Goal: Check status

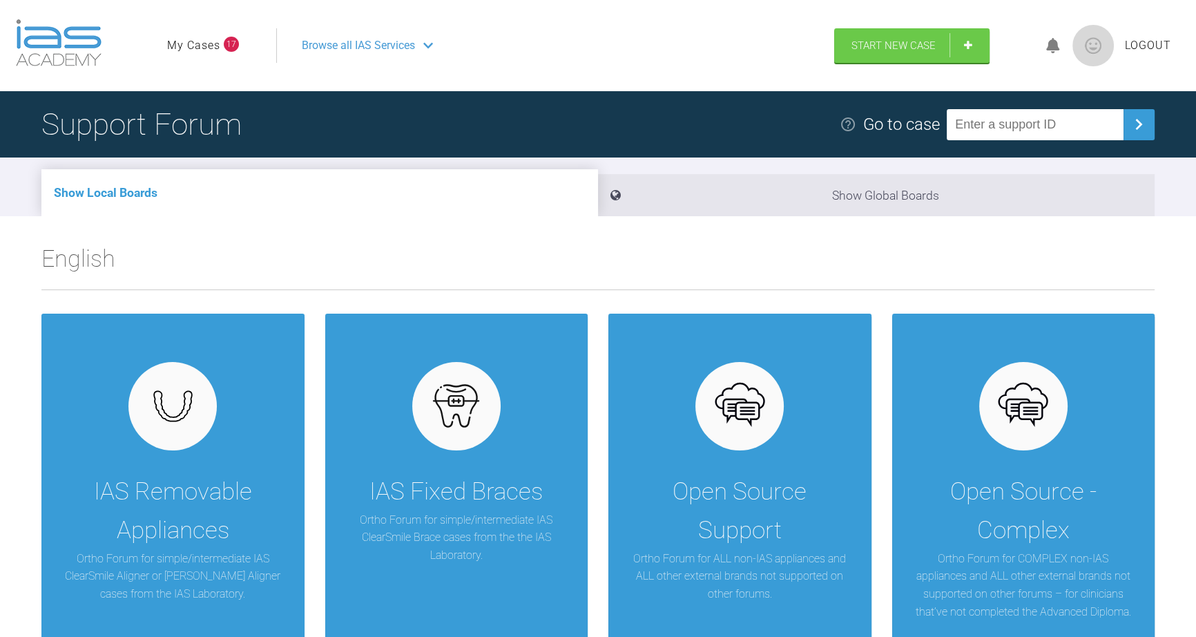
click at [202, 50] on link "My Cases" at bounding box center [193, 46] width 53 height 18
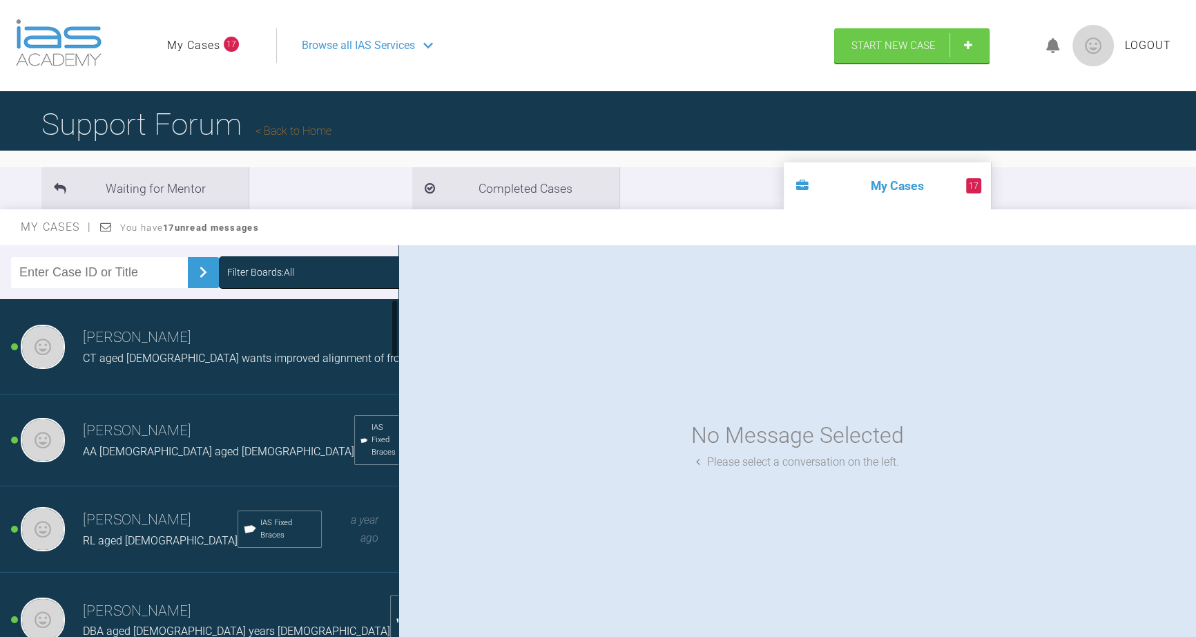
click at [152, 345] on h3 "[PERSON_NAME]" at bounding box center [260, 337] width 354 height 23
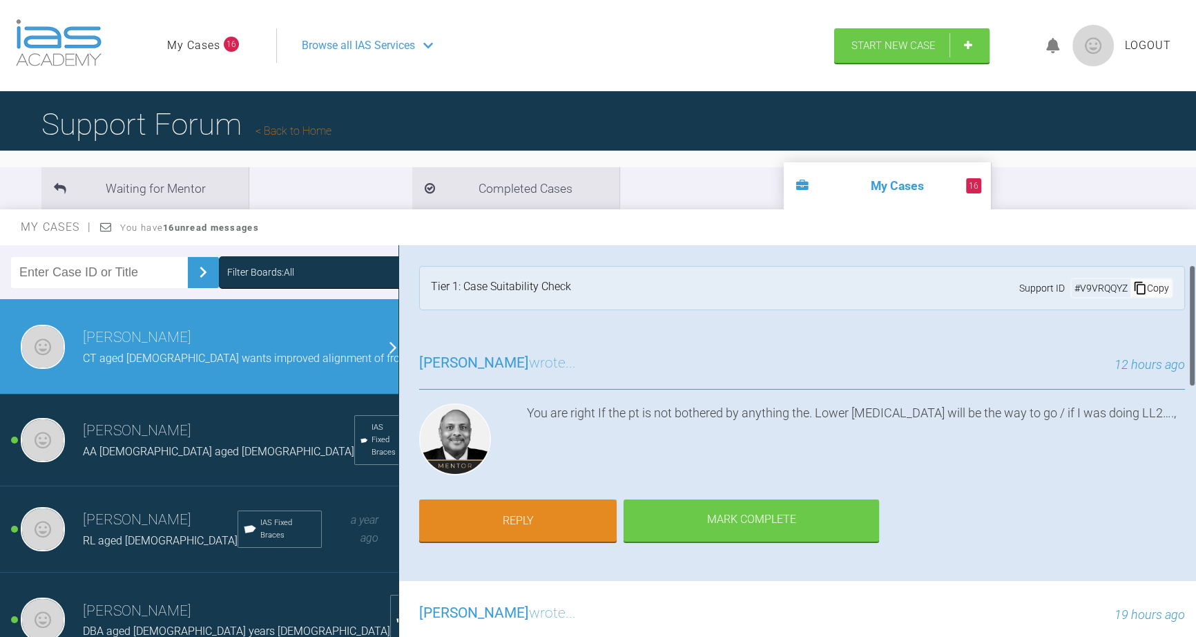
scroll to position [125, 0]
